Goal: Transaction & Acquisition: Download file/media

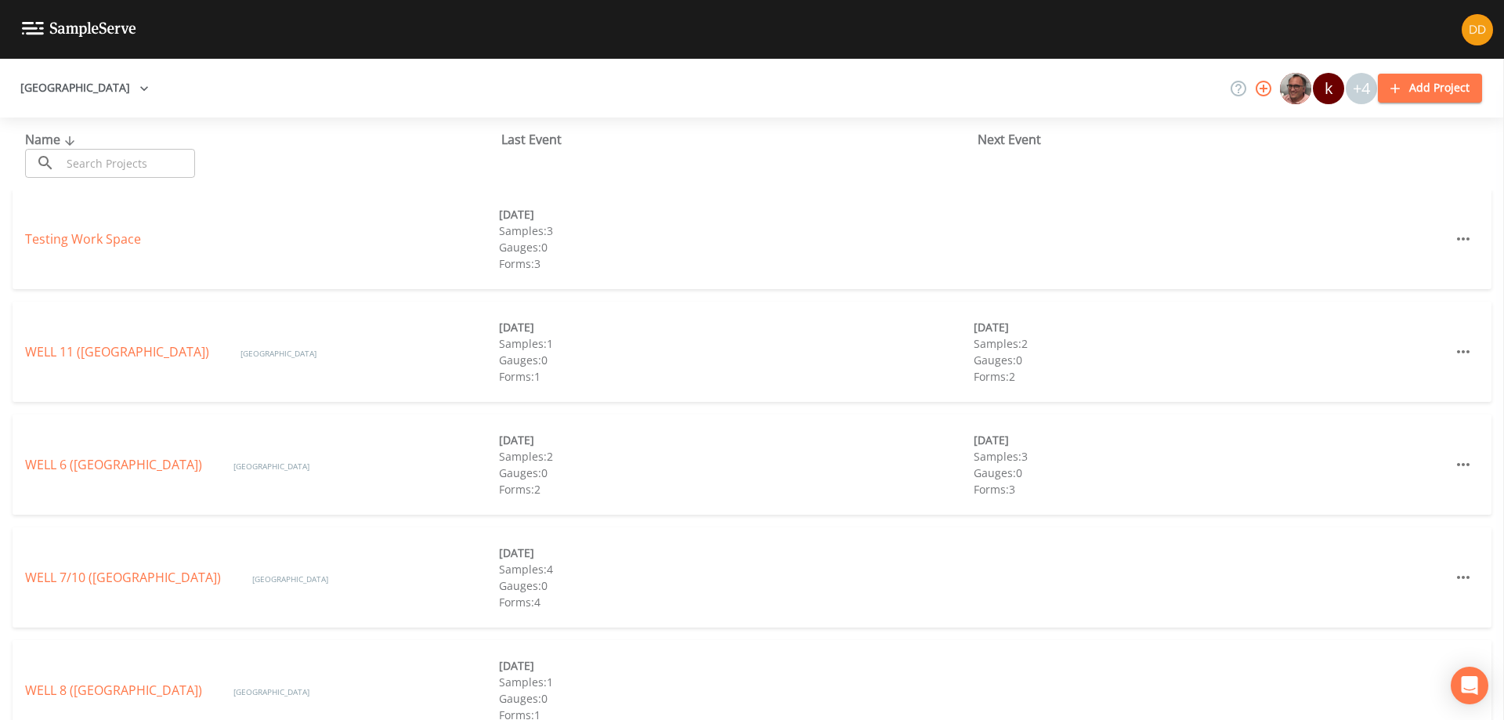
scroll to position [285, 0]
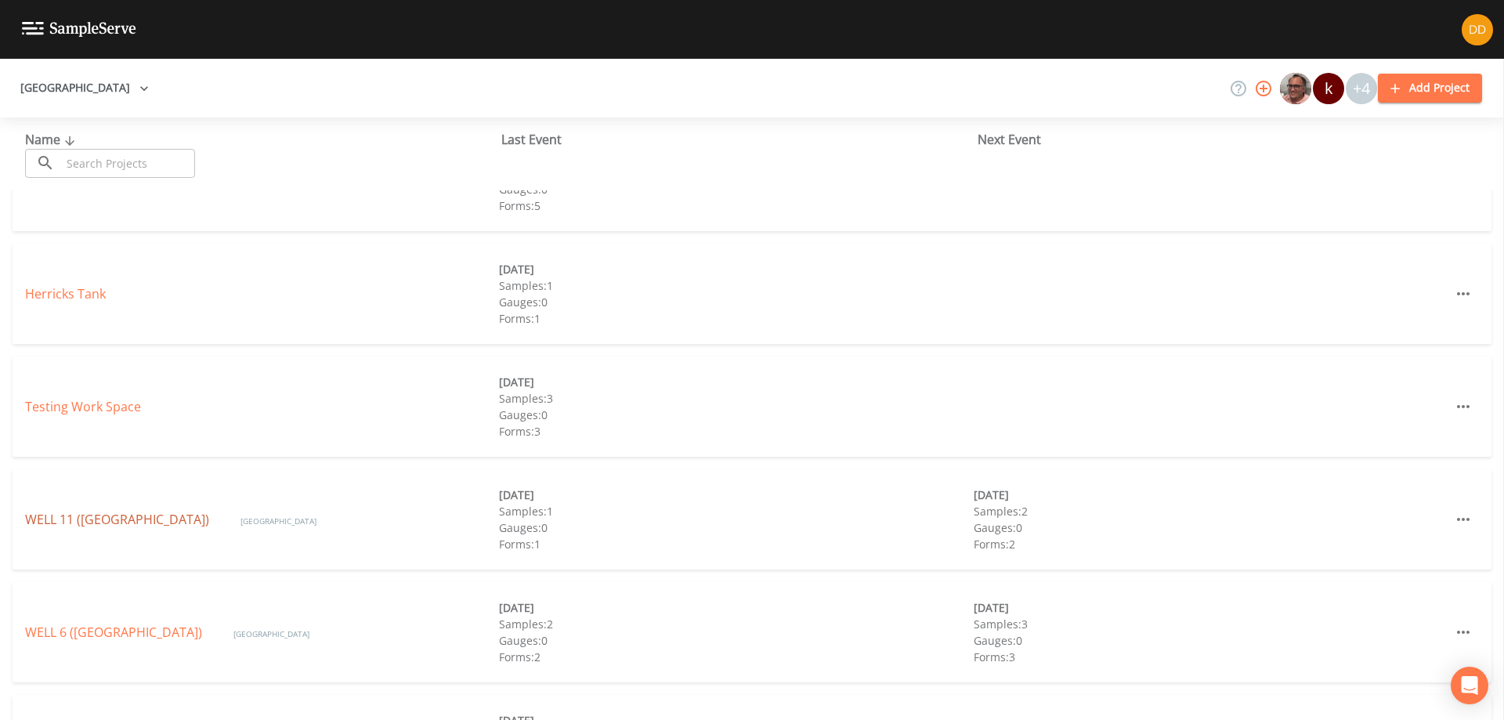
click at [157, 526] on link "WELL 11 ([GEOGRAPHIC_DATA])" at bounding box center [117, 519] width 184 height 17
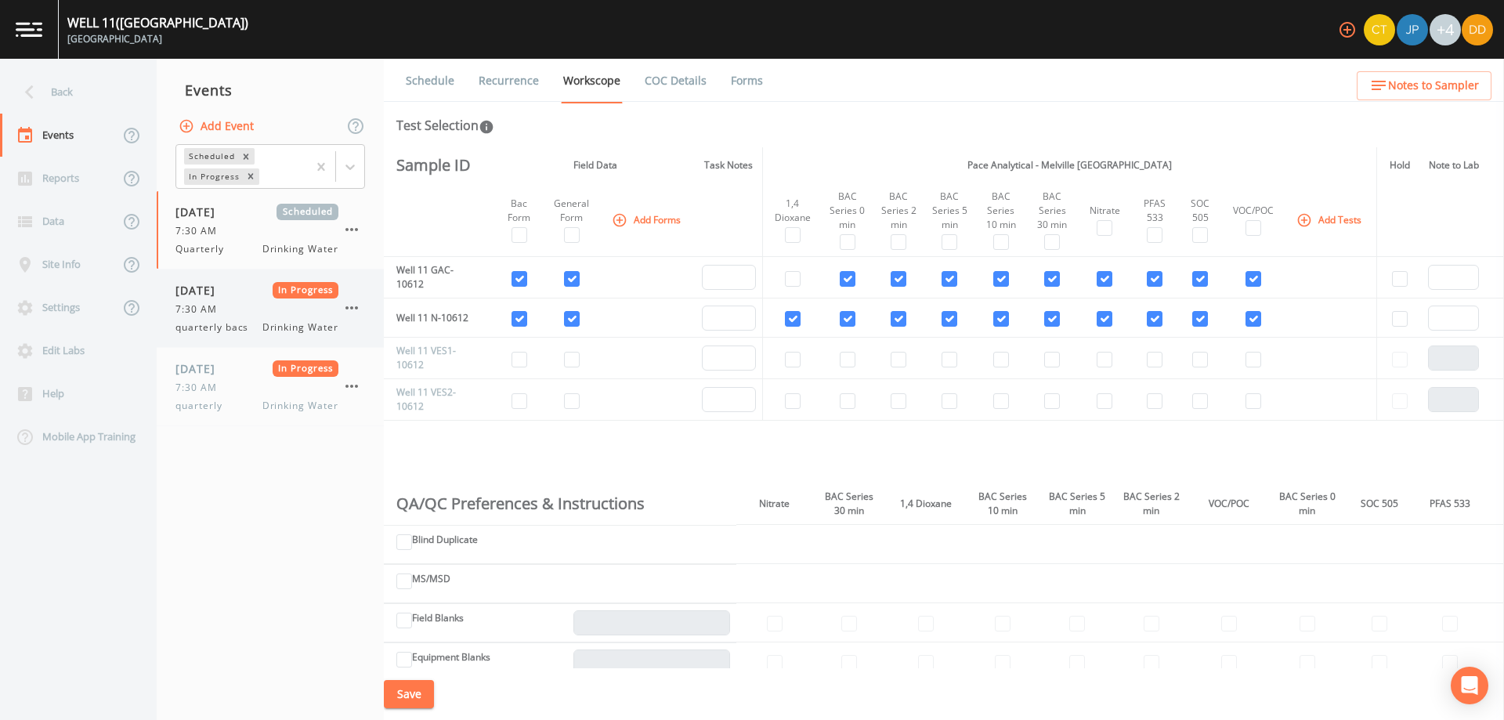
click at [177, 314] on span "7:30 AM" at bounding box center [200, 309] width 51 height 14
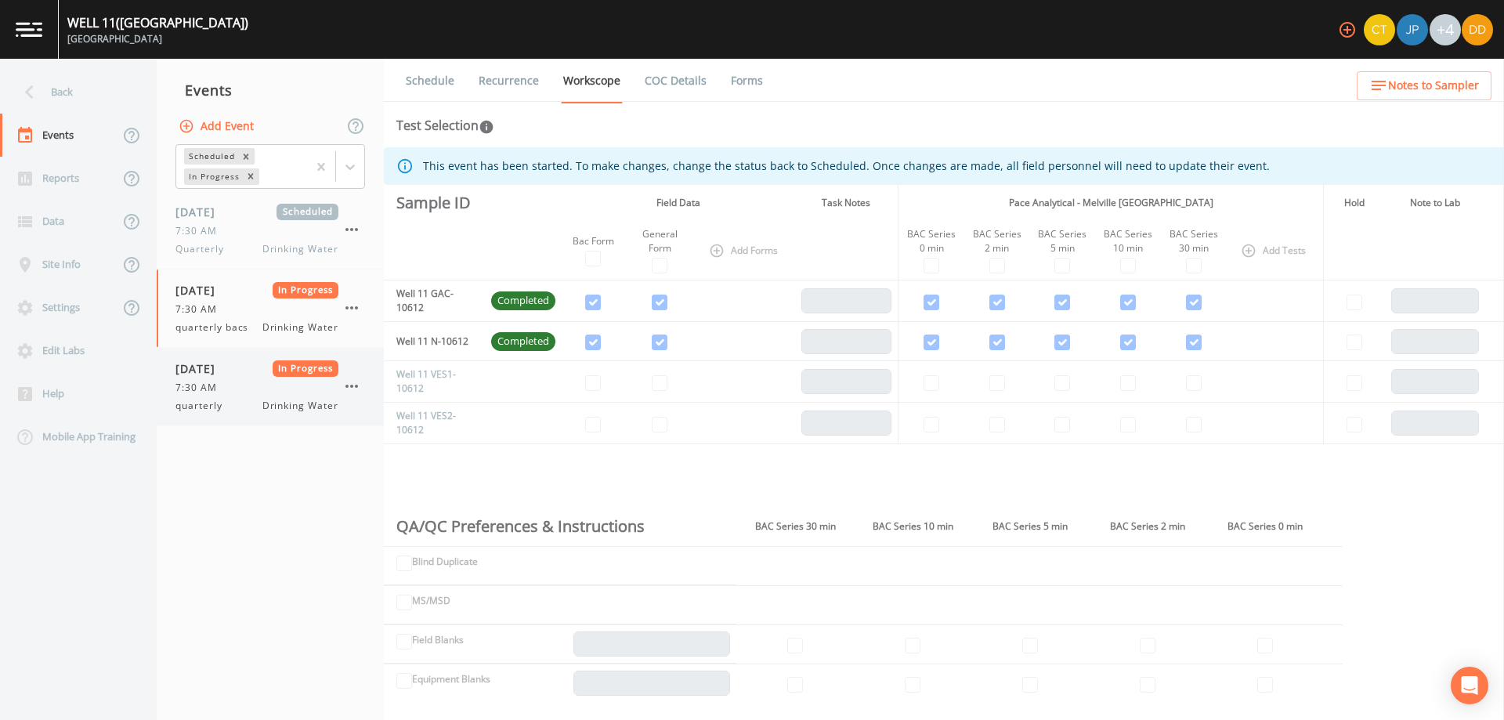
click at [233, 389] on div "7:30 AM" at bounding box center [256, 388] width 163 height 14
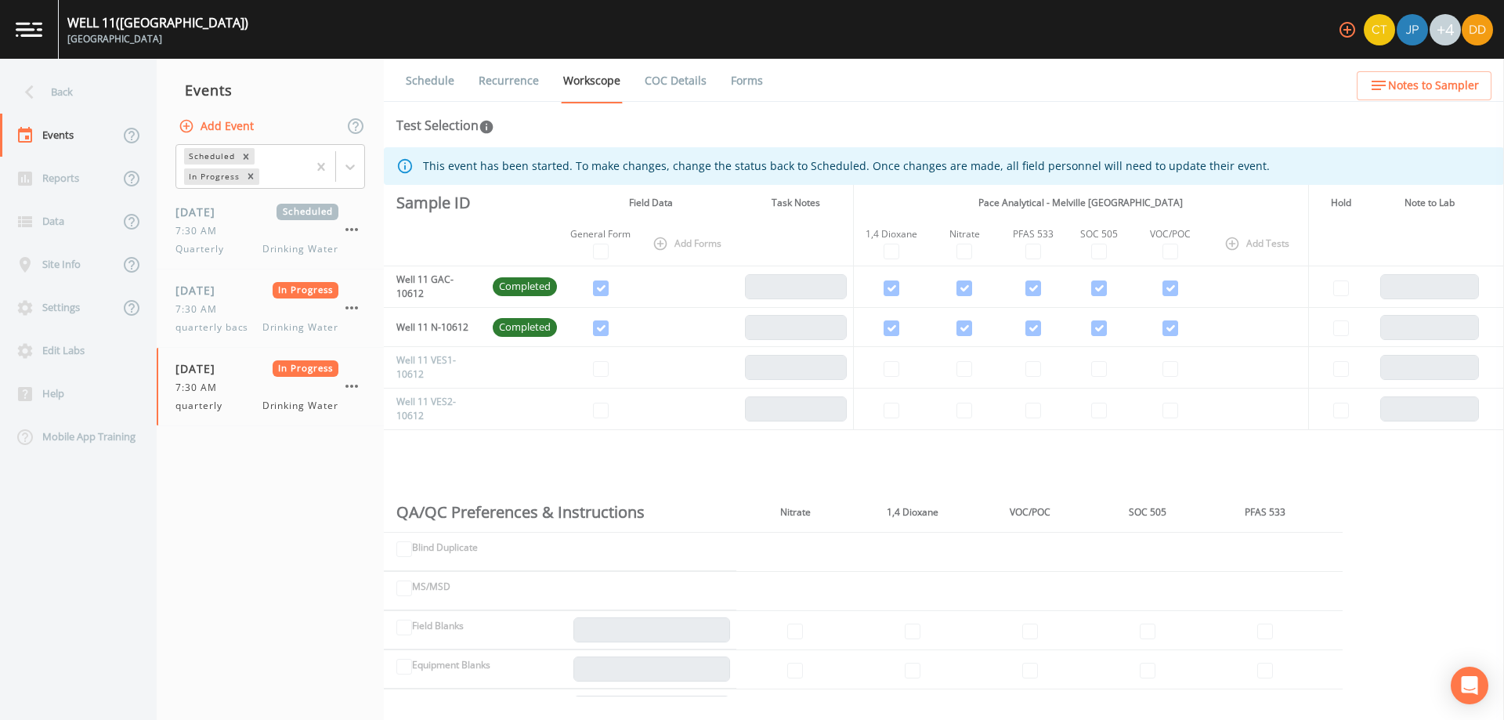
click at [659, 72] on link "COC Details" at bounding box center [675, 81] width 67 height 44
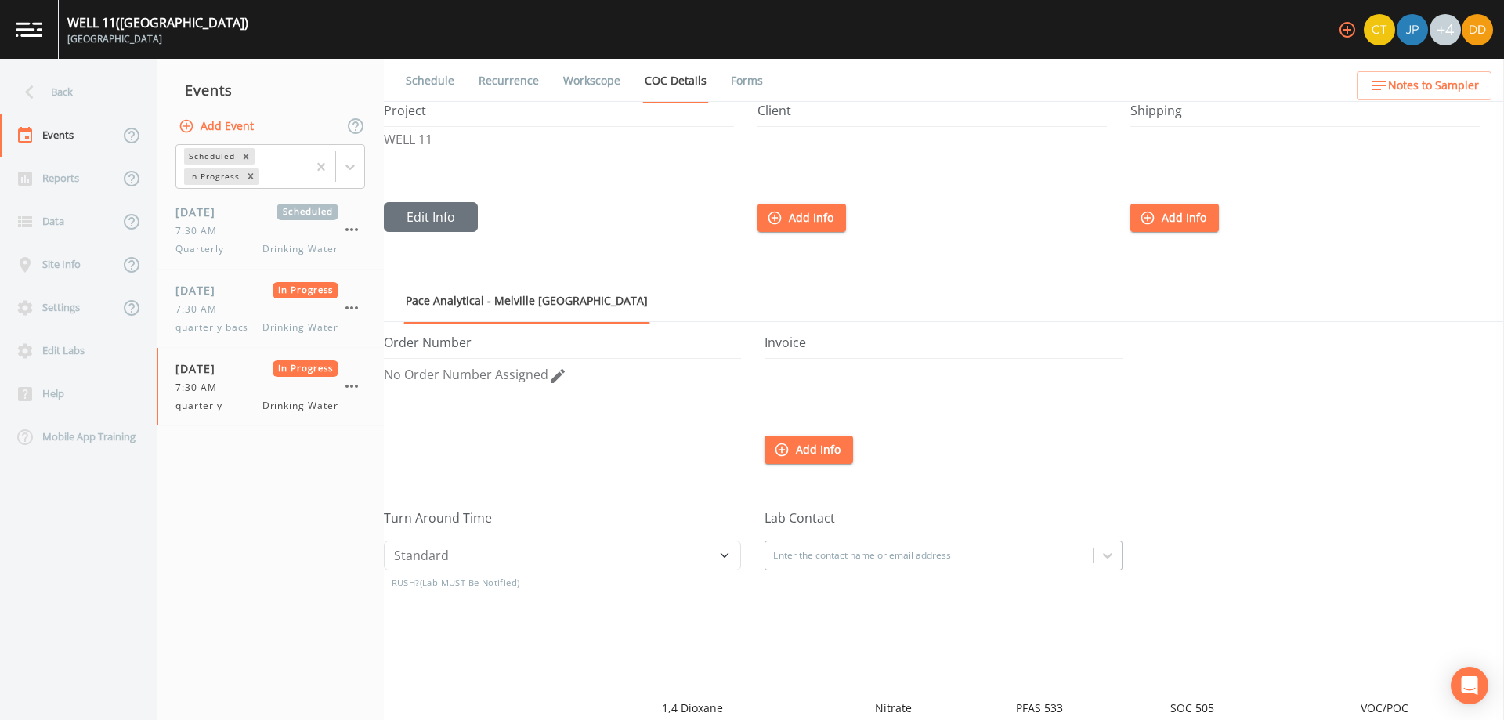
click at [749, 83] on link "Forms" at bounding box center [747, 81] width 37 height 44
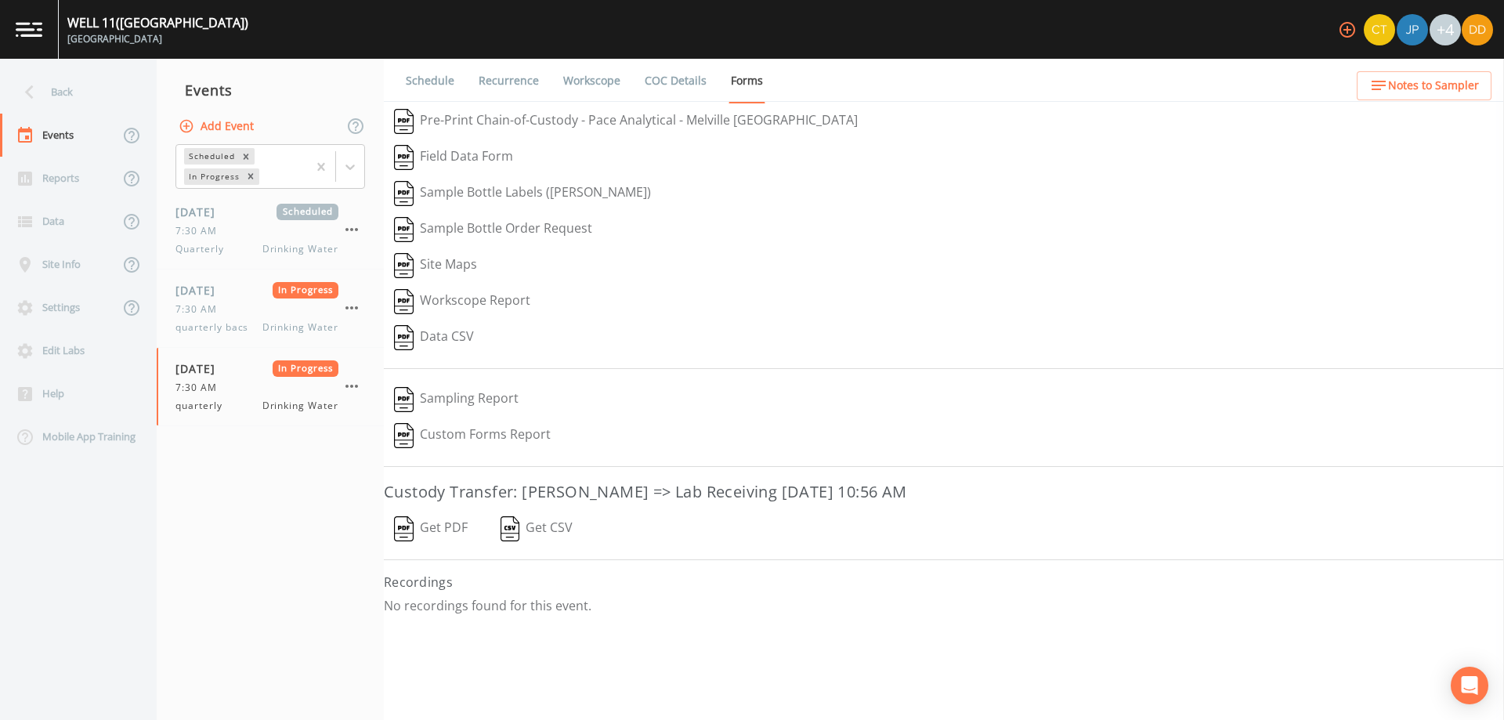
click at [452, 526] on button "Get PDF" at bounding box center [431, 529] width 94 height 36
click at [452, 526] on div "Get PDF   Get CSV" at bounding box center [944, 529] width 1120 height 36
